Goal: Book appointment/travel/reservation

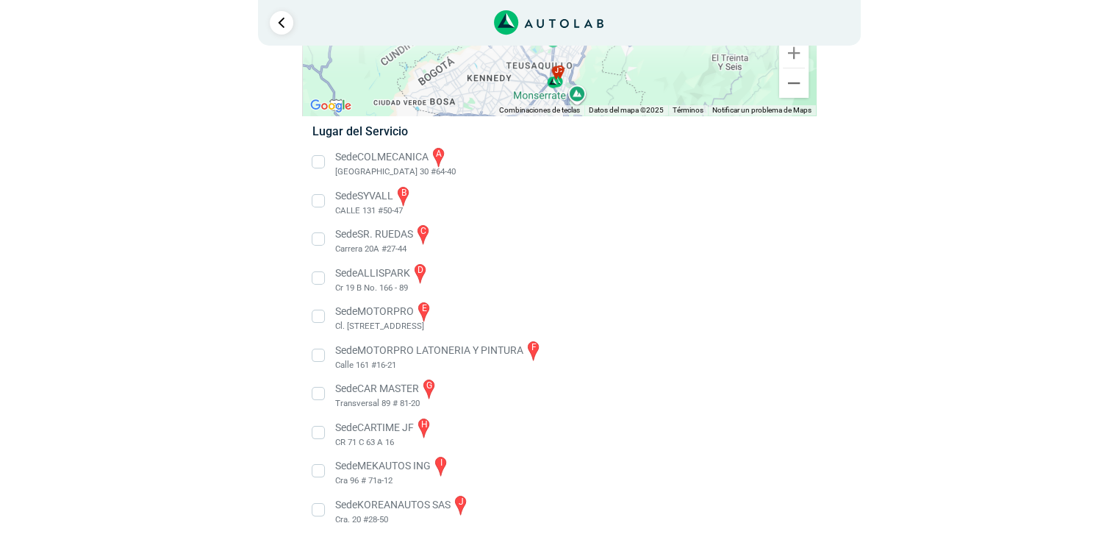
scroll to position [193, 0]
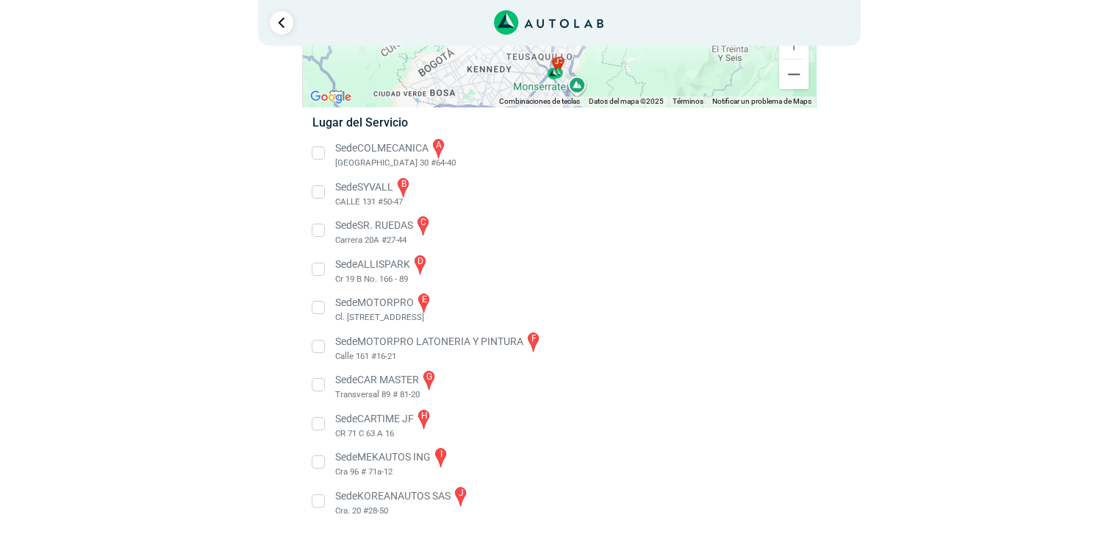
click at [315, 154] on li "Sede COLMECANICA a [GEOGRAPHIC_DATA] 30 #64-40" at bounding box center [558, 153] width 515 height 33
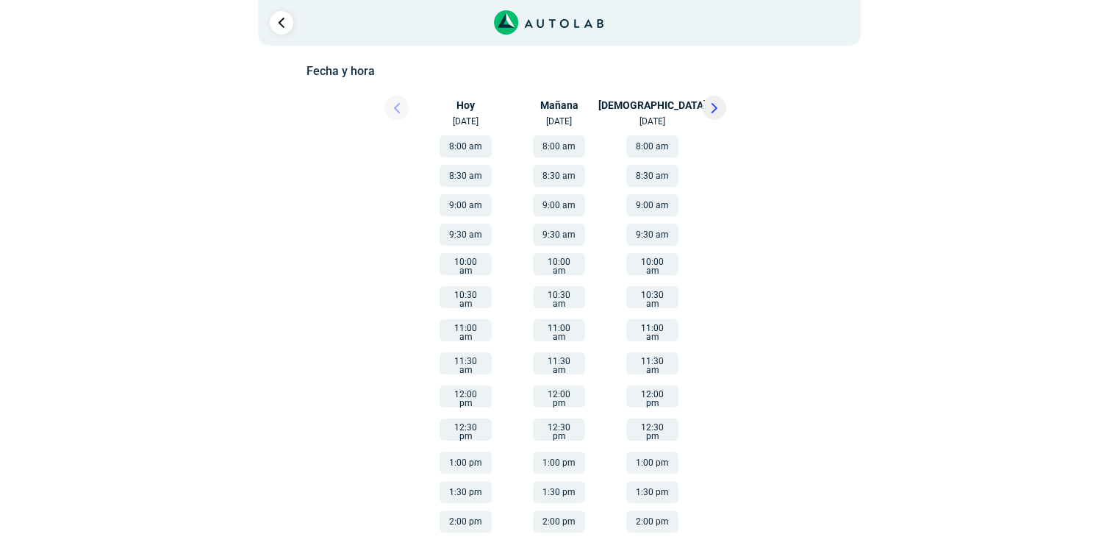
scroll to position [258, 0]
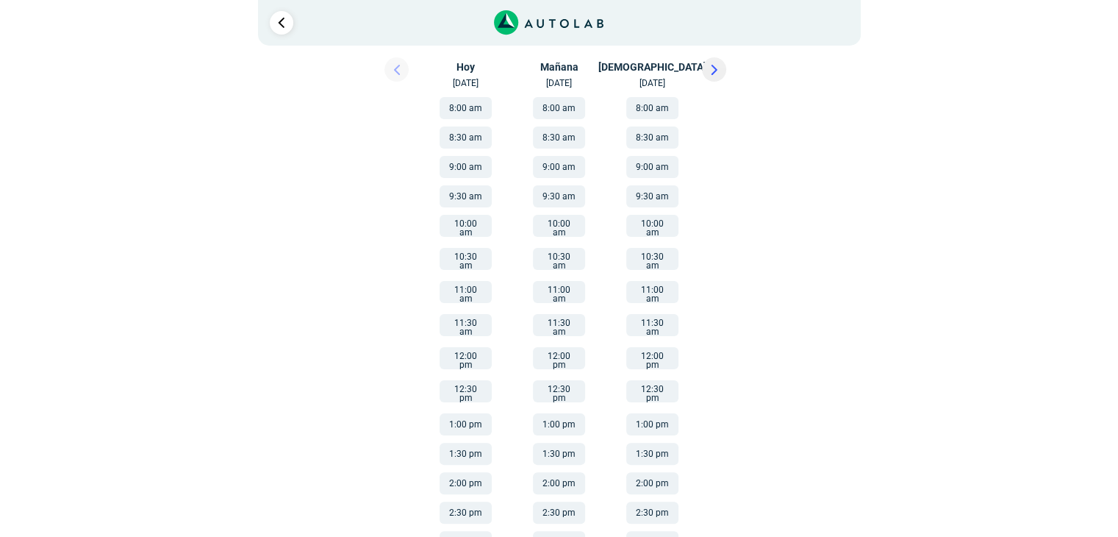
click at [665, 443] on button "1:30 pm" at bounding box center [652, 454] width 52 height 22
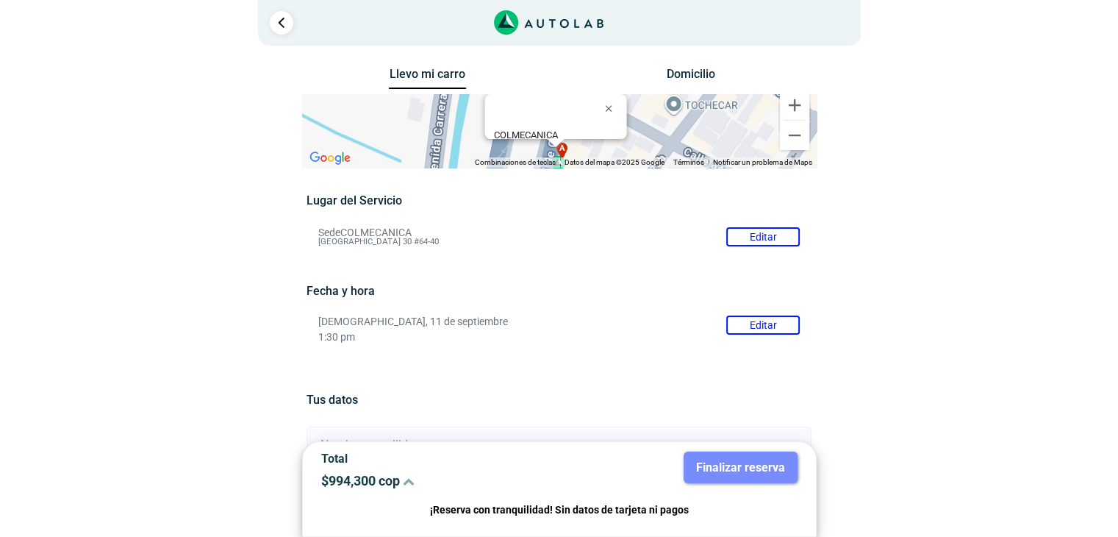
scroll to position [262, 0]
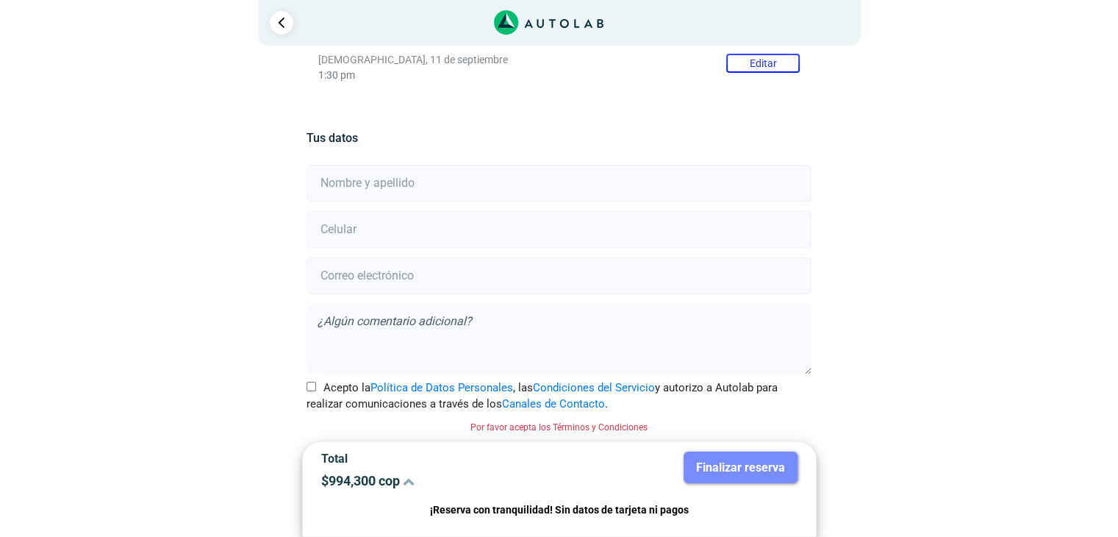
click at [376, 198] on input "text" at bounding box center [559, 183] width 505 height 37
type input "[PERSON_NAME] [PERSON_NAME]"
type input "3005343124"
type input "[EMAIL_ADDRESS][DOMAIN_NAME]"
click at [310, 388] on input "Acepto la Política de Datos Personales , las Condiciones del Servicio y autoriz…" at bounding box center [312, 387] width 10 height 10
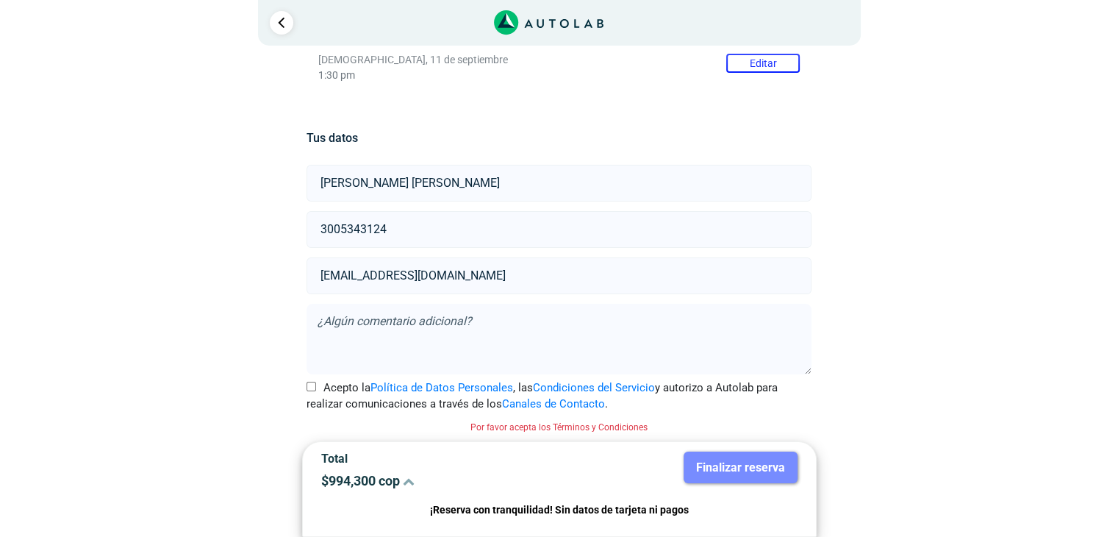
checkbox input "true"
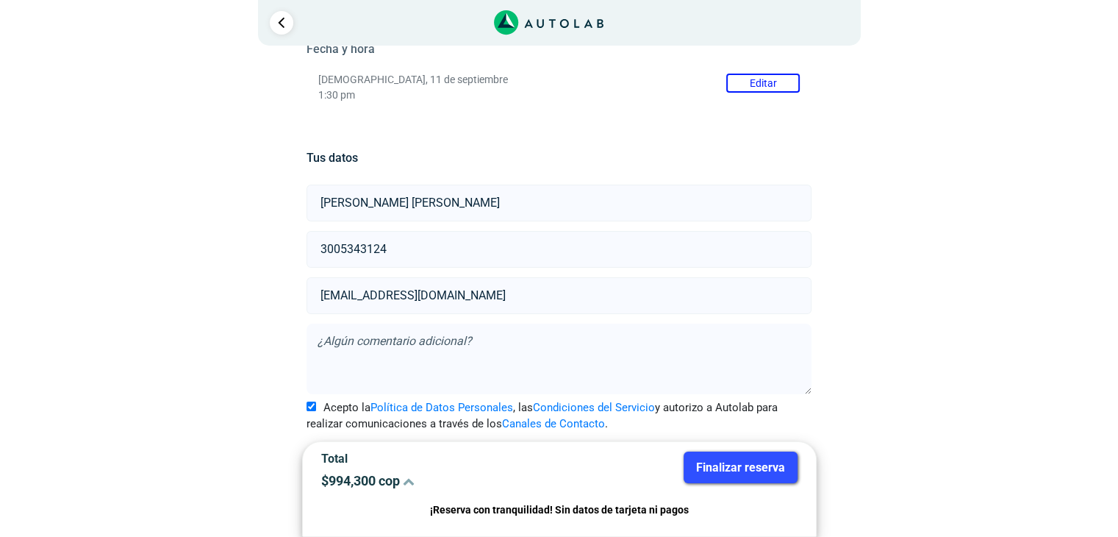
click at [719, 468] on button "Finalizar reserva" at bounding box center [741, 467] width 114 height 32
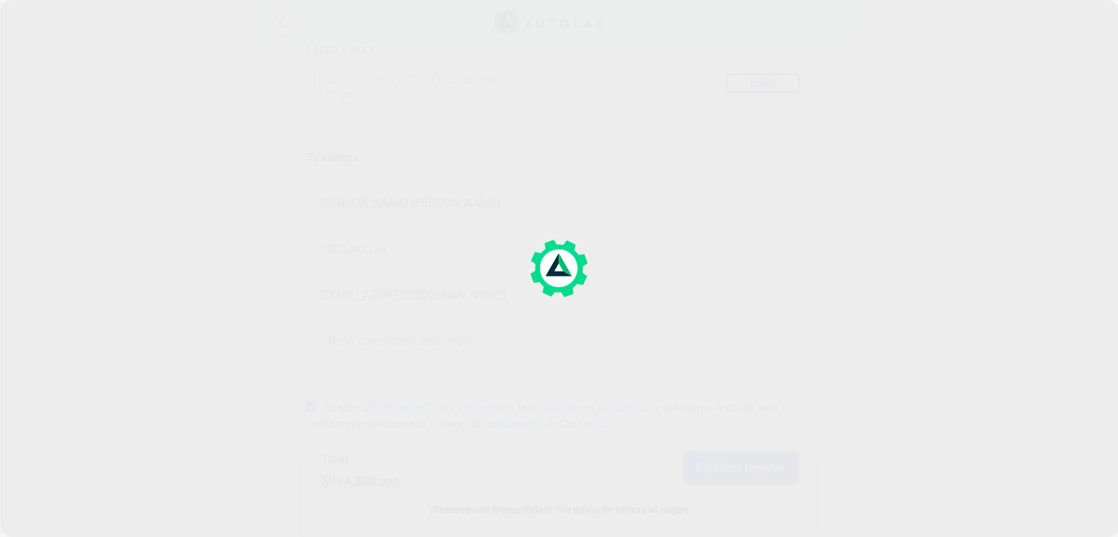
scroll to position [0, 0]
